Goal: Entertainment & Leisure: Browse casually

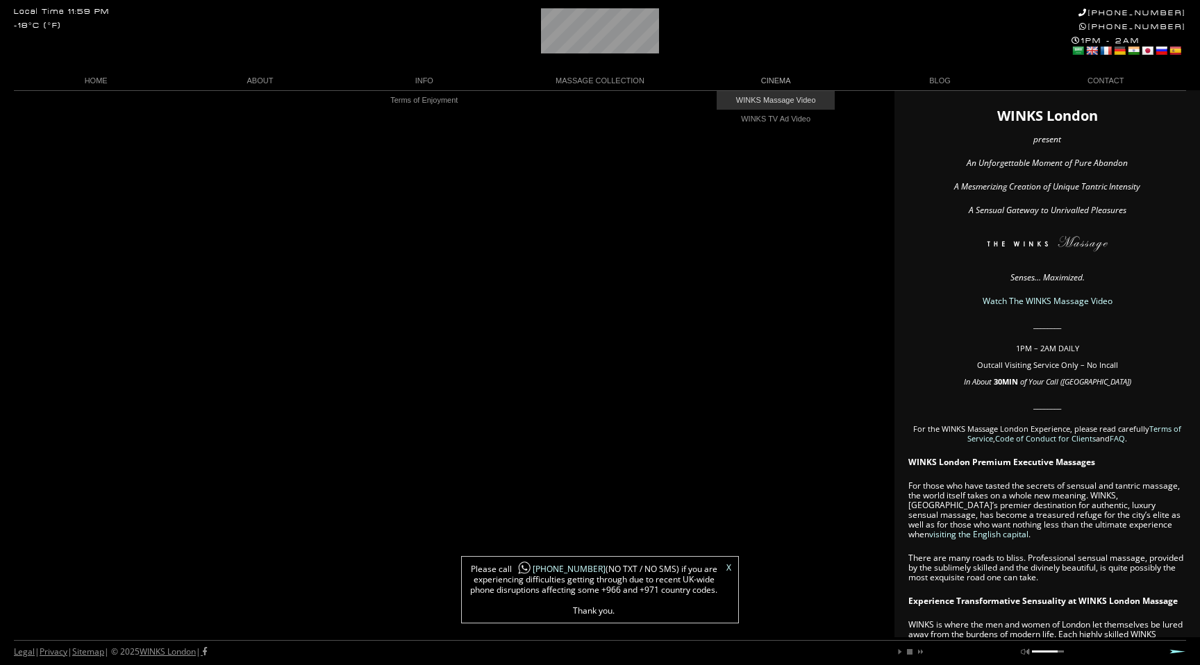
click at [761, 97] on link "WINKS Massage Video" at bounding box center [776, 100] width 118 height 19
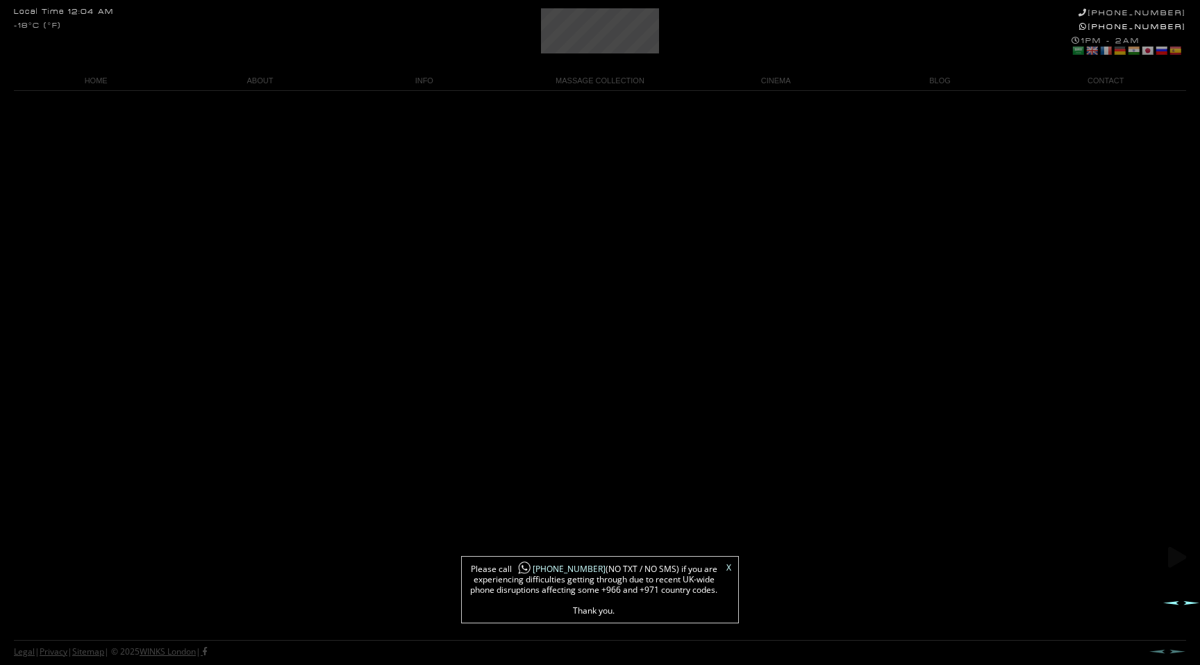
scroll to position [57, 0]
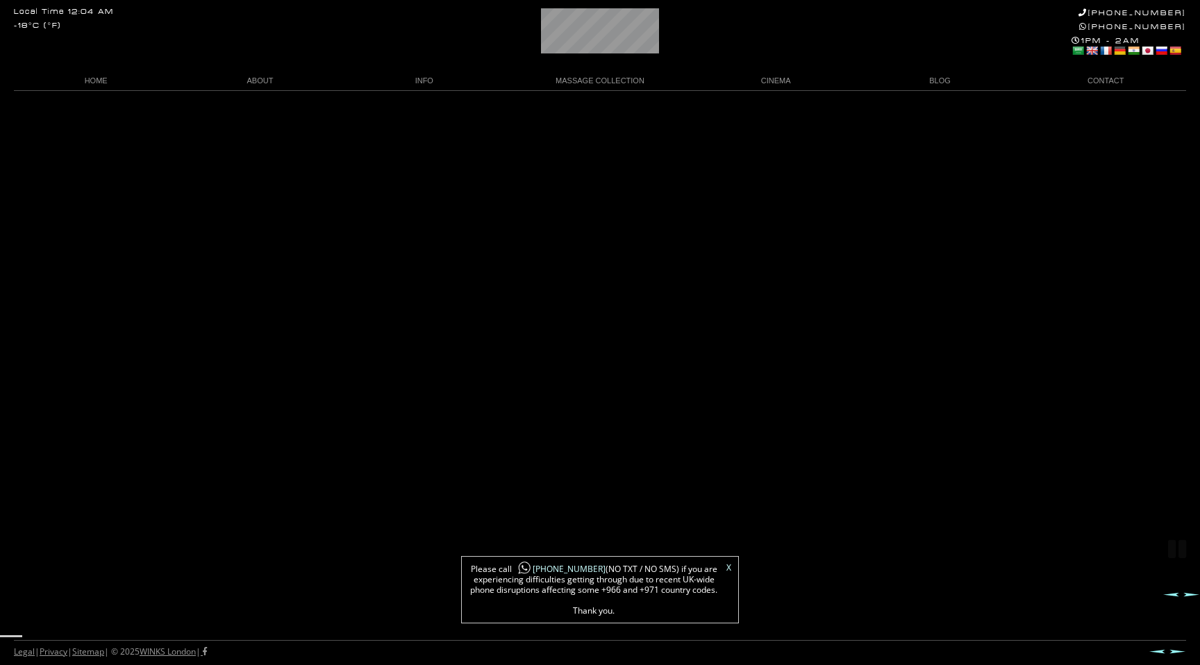
click at [729, 568] on link "X" at bounding box center [729, 568] width 5 height 8
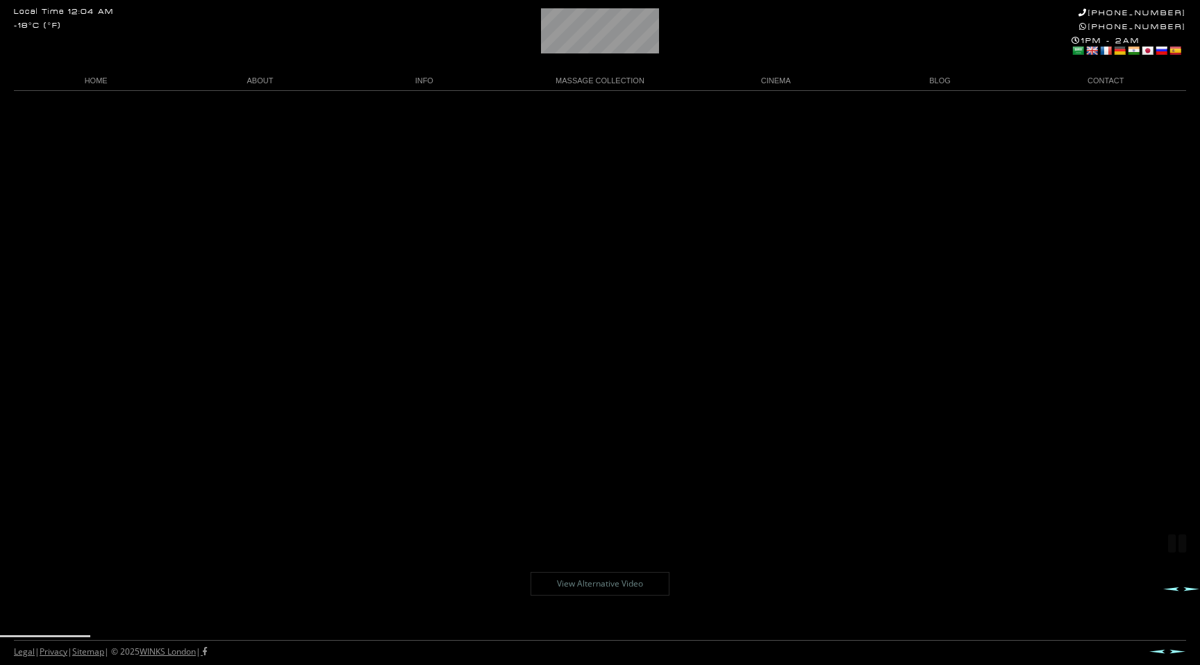
scroll to position [67, 0]
click at [614, 583] on link "View Alternative Video" at bounding box center [600, 584] width 139 height 24
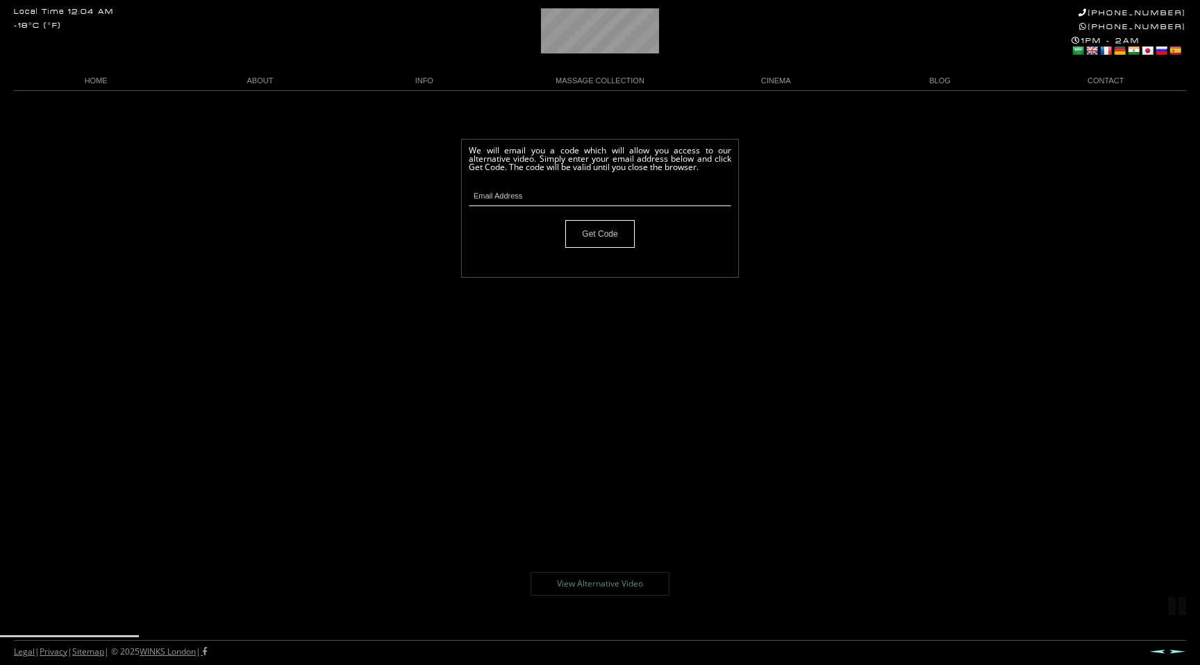
click at [638, 434] on body "Local Time 12:04 AM -18°C (°F) +44 (0)20 7118 7118 +44 788 959 8888 1PM - 2AM S…" at bounding box center [600, 377] width 1200 height 575
click at [771, 122] on link "WINKS TV Ad Video" at bounding box center [776, 119] width 118 height 19
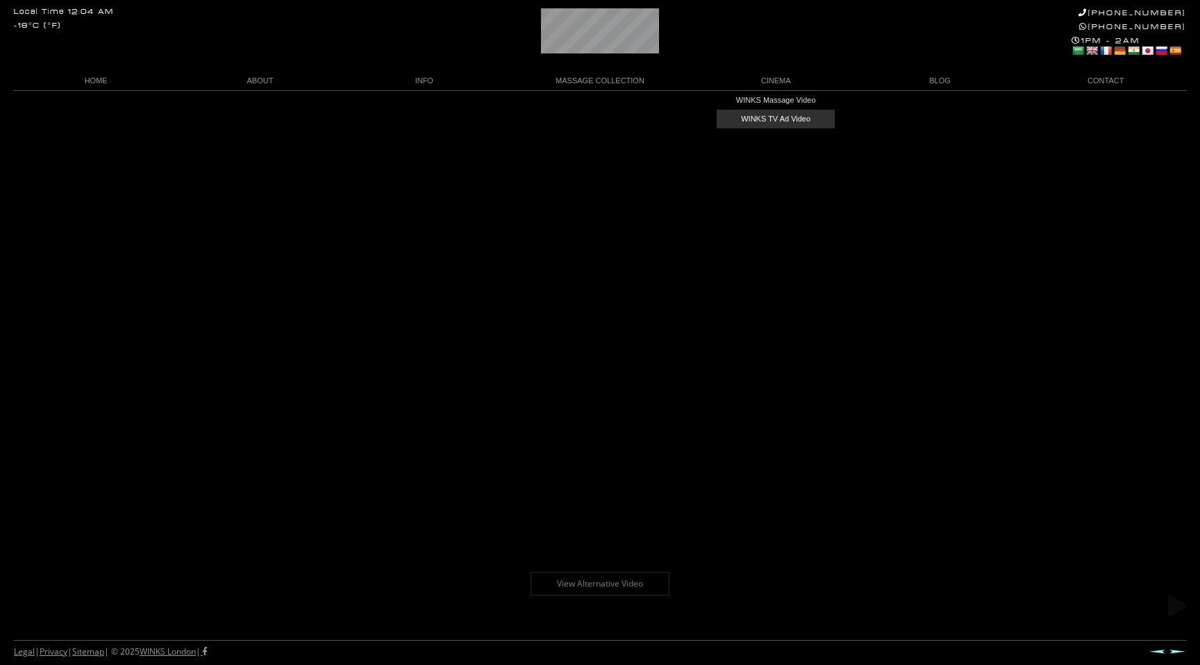
click at [767, 116] on link "WINKS TV Ad Video" at bounding box center [776, 119] width 118 height 19
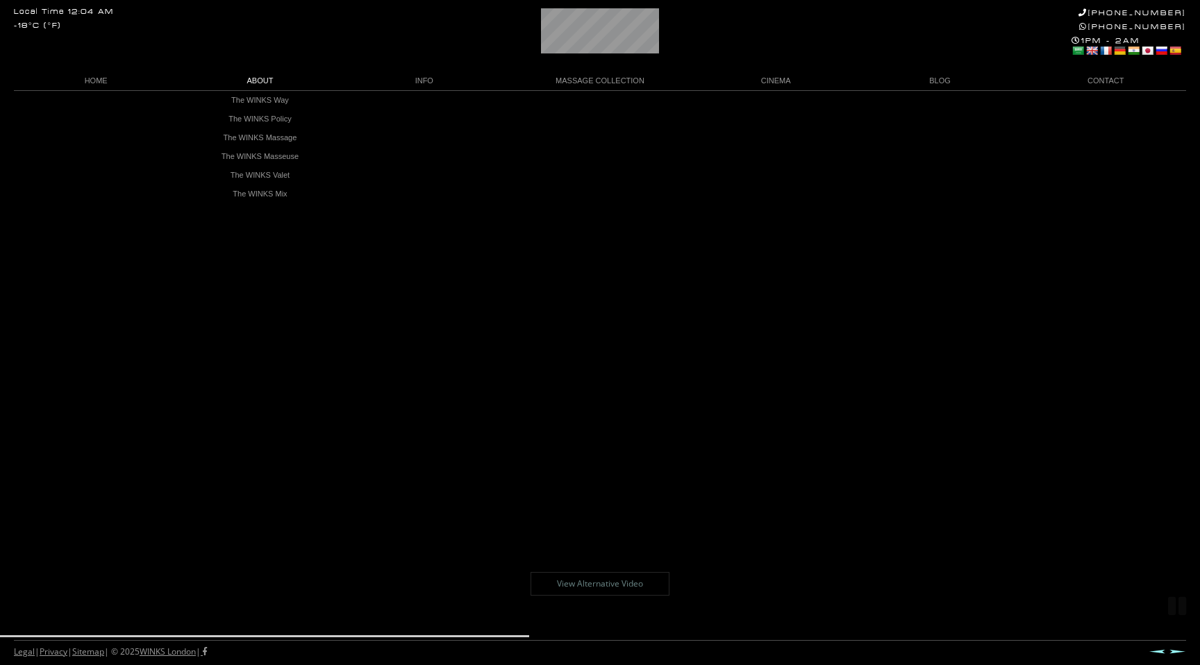
click at [259, 78] on link "ABOUT" at bounding box center [260, 81] width 164 height 19
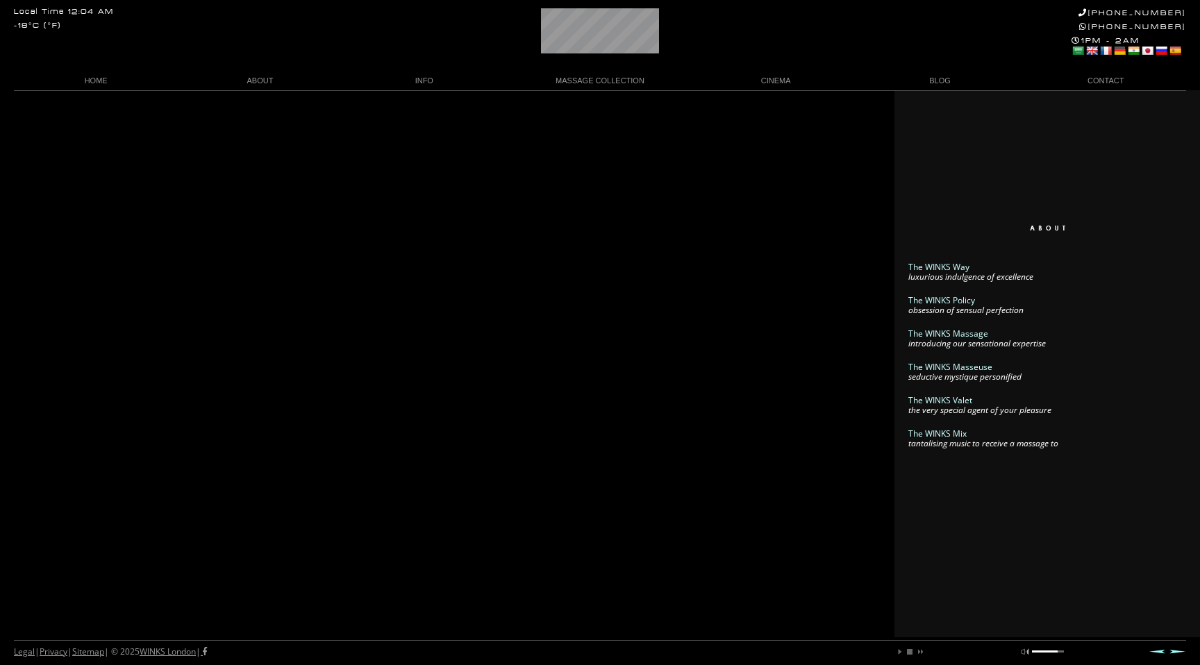
click at [927, 334] on link "The WINKS Massage" at bounding box center [948, 334] width 80 height 12
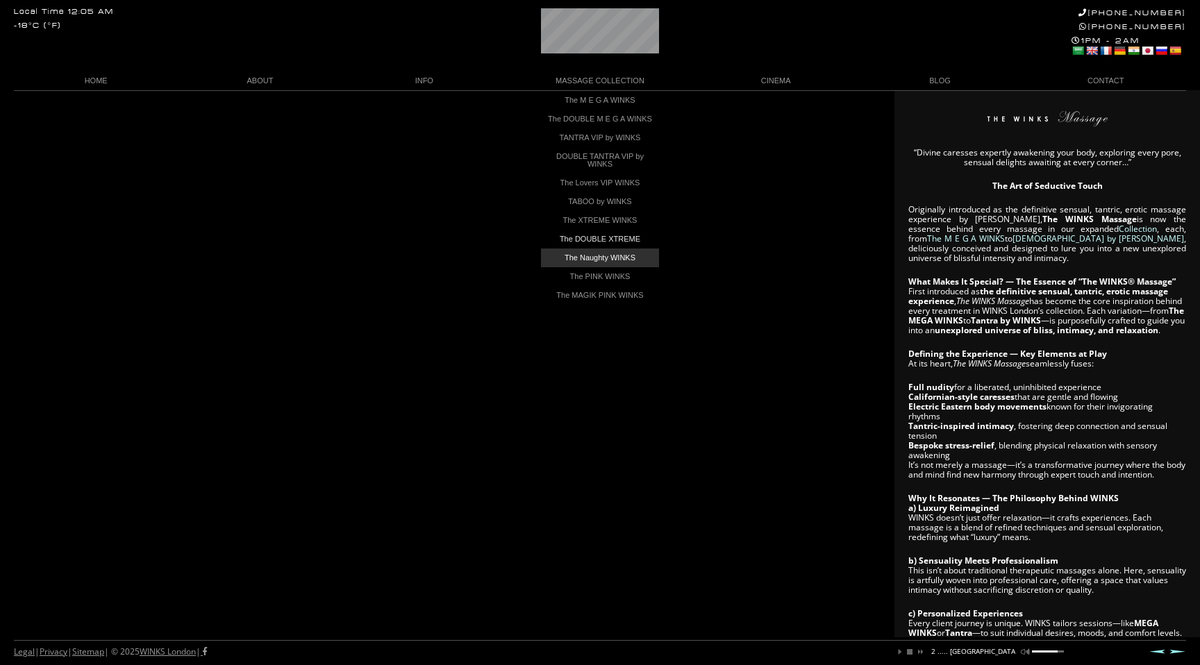
click at [610, 261] on link "The Naughty WINKS" at bounding box center [600, 258] width 118 height 19
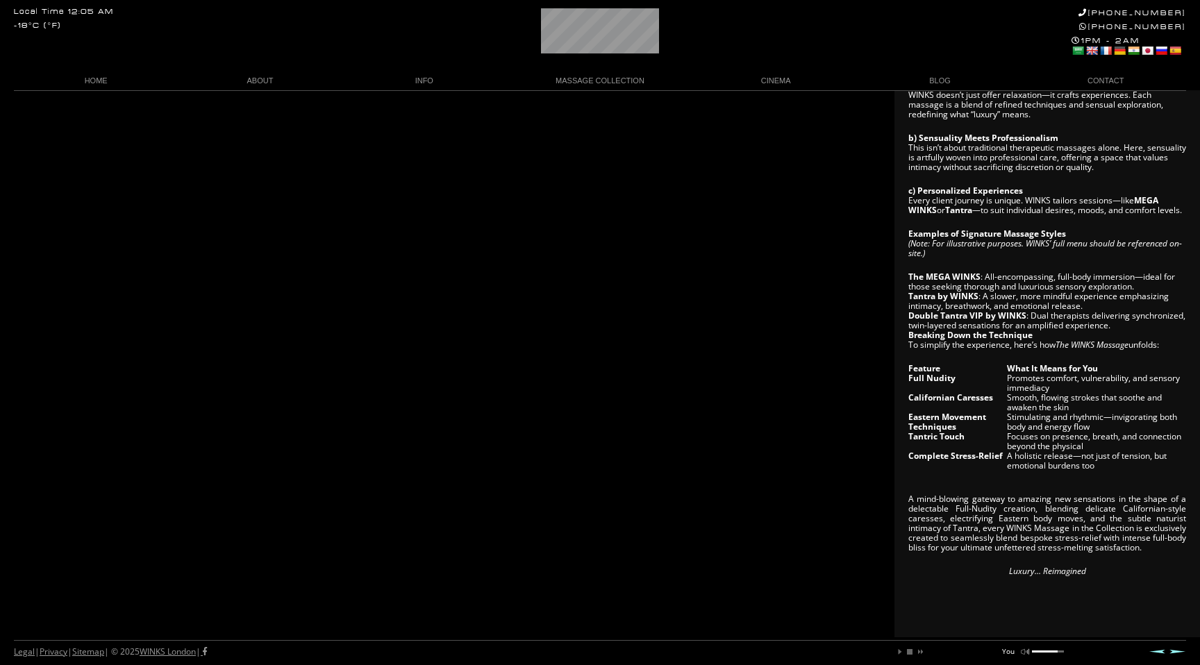
scroll to position [0, 15]
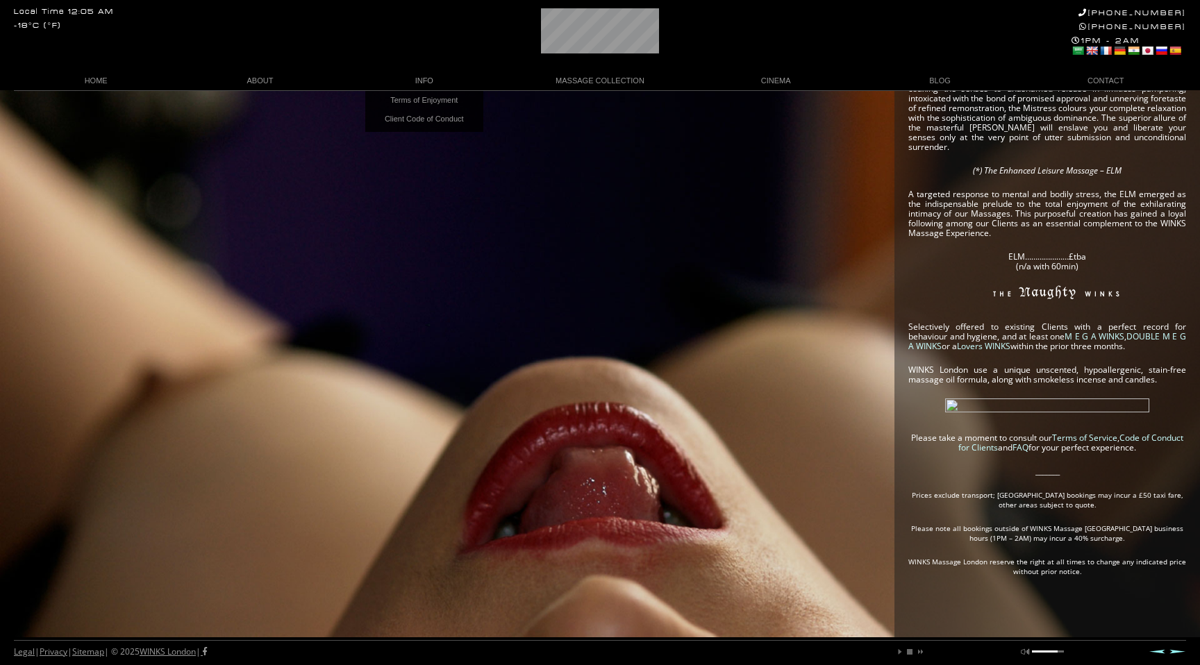
scroll to position [0, 85]
